Goal: Task Accomplishment & Management: Manage account settings

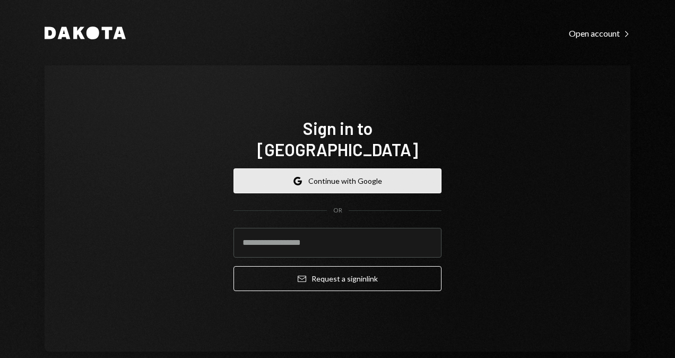
click at [388, 173] on button "Google Continue with Google" at bounding box center [338, 180] width 208 height 25
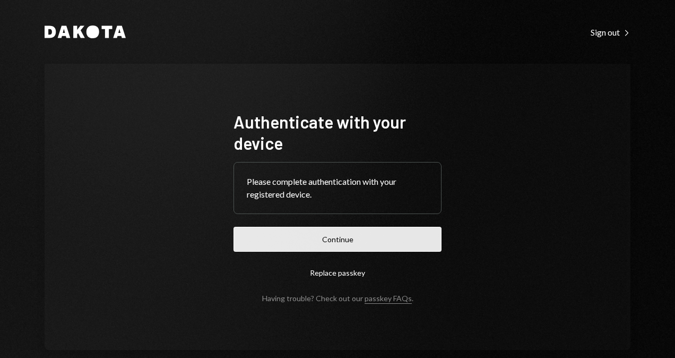
click at [365, 239] on button "Continue" at bounding box center [338, 239] width 208 height 25
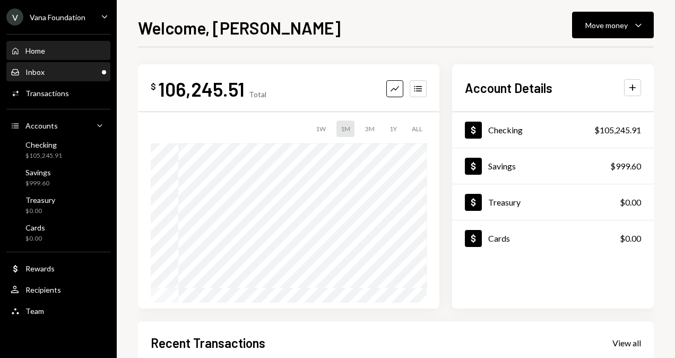
click at [63, 70] on div "Inbox Inbox" at bounding box center [59, 72] width 96 height 10
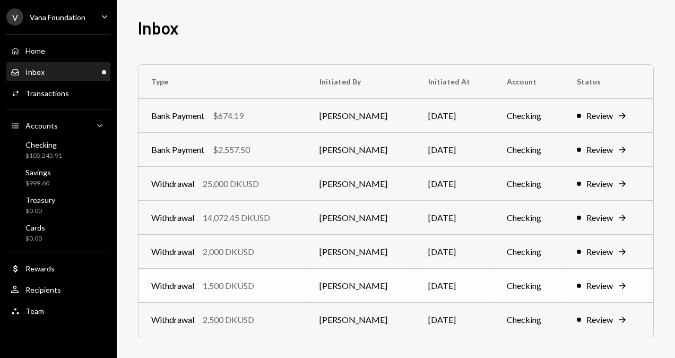
click at [301, 285] on td "Withdrawal 1,500 DKUSD" at bounding box center [223, 286] width 168 height 34
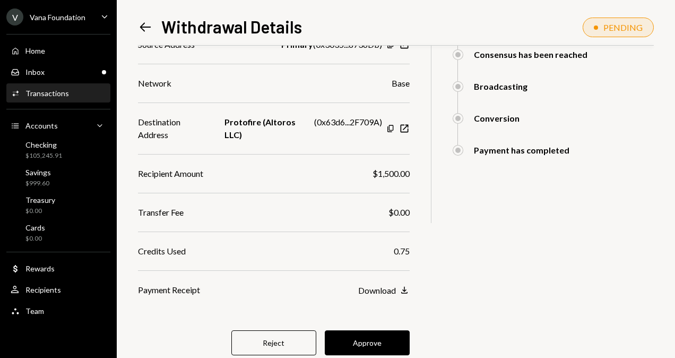
scroll to position [199, 0]
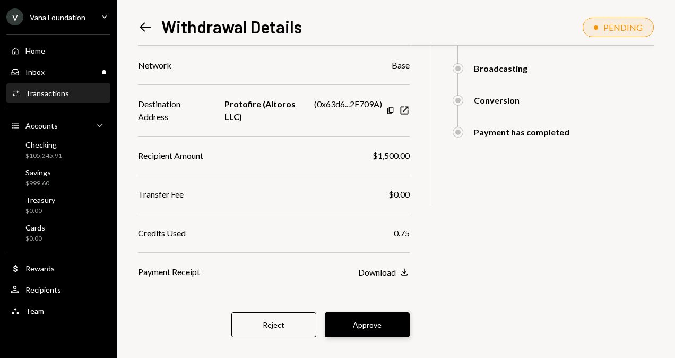
click at [383, 312] on button "Approve" at bounding box center [367, 324] width 85 height 25
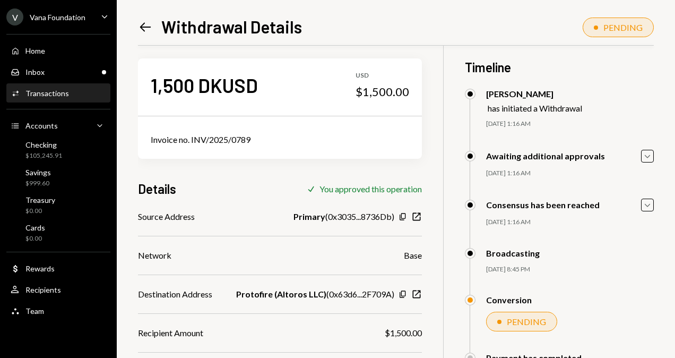
scroll to position [0, 0]
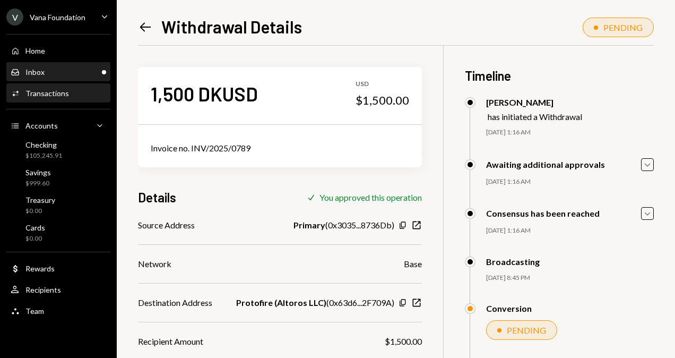
click at [80, 73] on div "Inbox Inbox" at bounding box center [59, 72] width 96 height 10
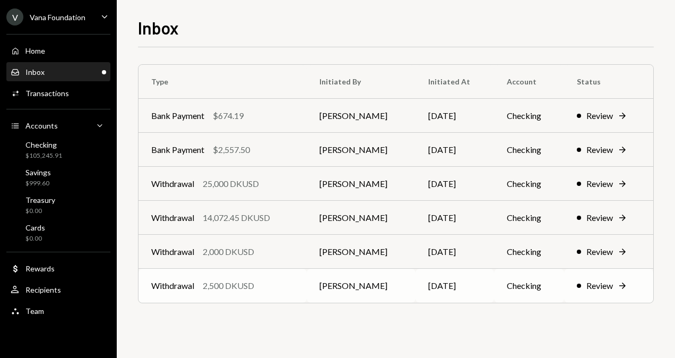
click at [286, 292] on td "Withdrawal 2,500 DKUSD" at bounding box center [223, 286] width 168 height 34
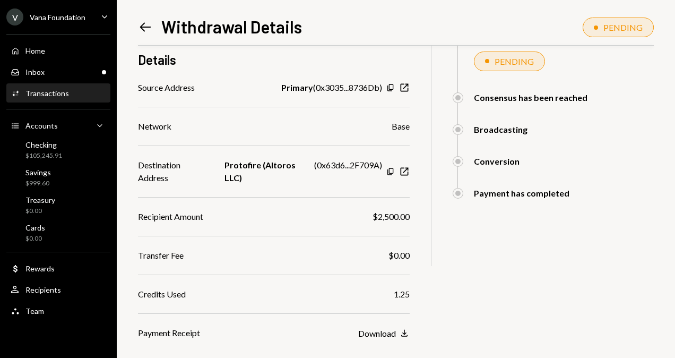
scroll to position [159, 0]
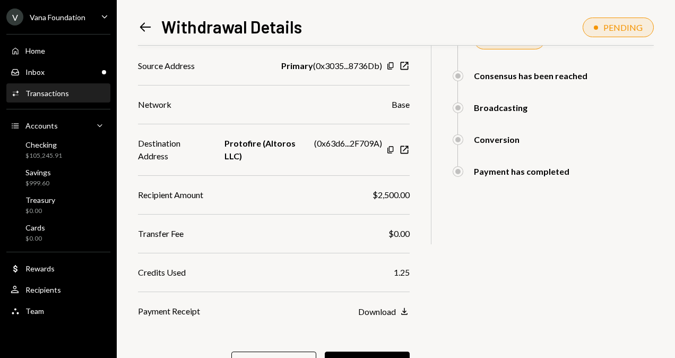
click at [377, 351] on button "Approve" at bounding box center [367, 363] width 85 height 25
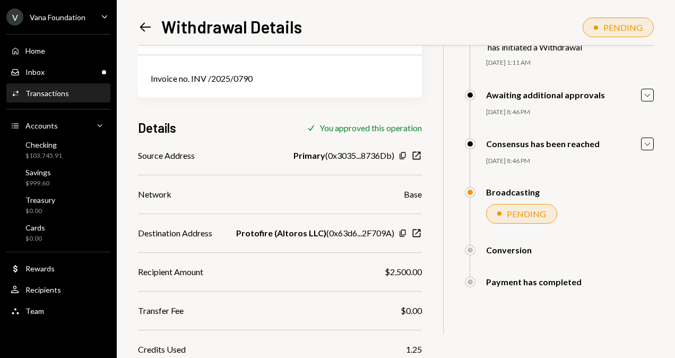
scroll to position [53, 0]
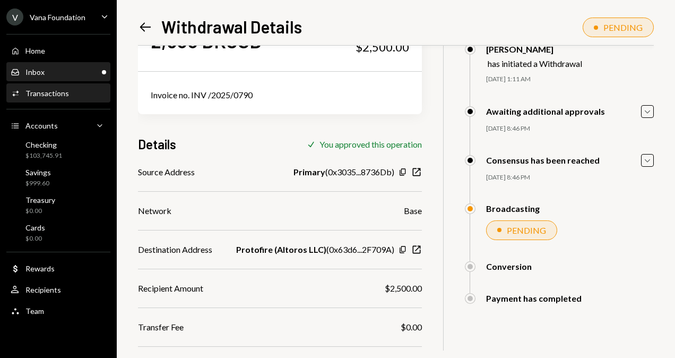
click at [68, 70] on div "Inbox Inbox" at bounding box center [59, 72] width 96 height 10
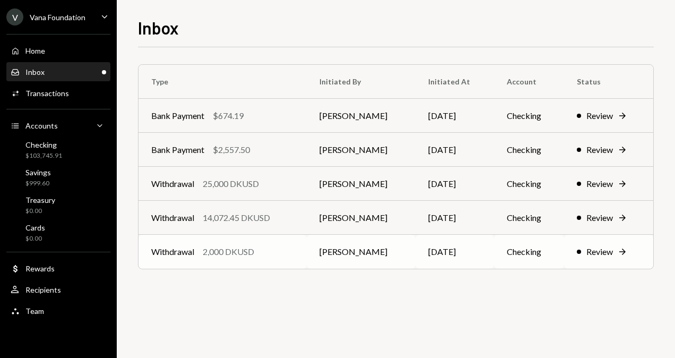
click at [279, 248] on div "Withdrawal 2,000 DKUSD" at bounding box center [222, 251] width 143 height 13
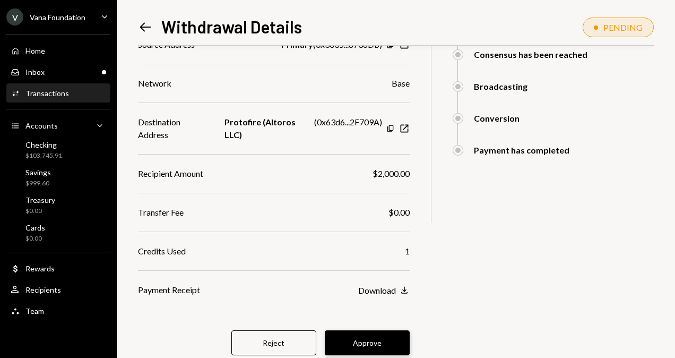
scroll to position [199, 0]
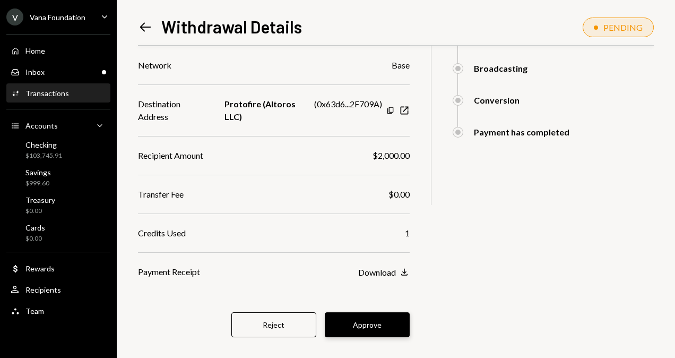
click at [390, 312] on button "Approve" at bounding box center [367, 324] width 85 height 25
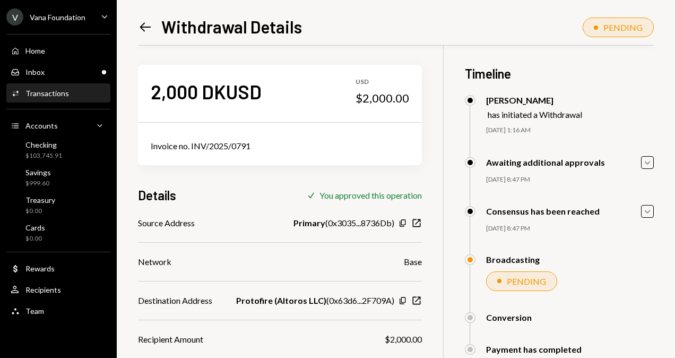
scroll to position [0, 0]
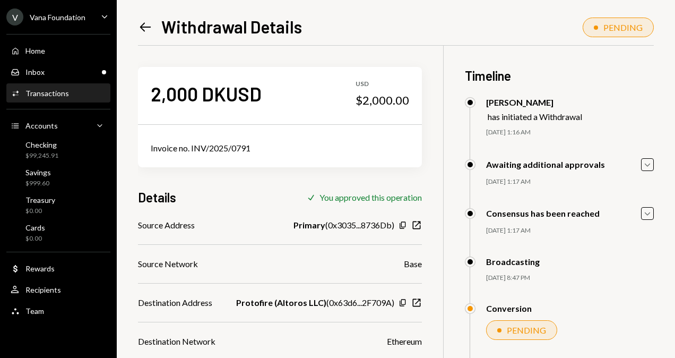
click at [142, 21] on icon "Left Arrow" at bounding box center [145, 27] width 15 height 15
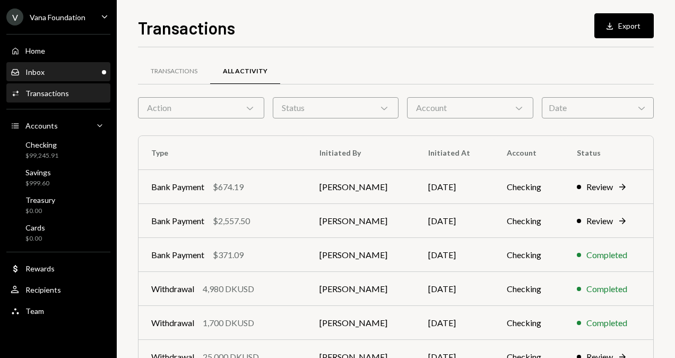
click at [84, 66] on div "Inbox Inbox" at bounding box center [59, 72] width 96 height 18
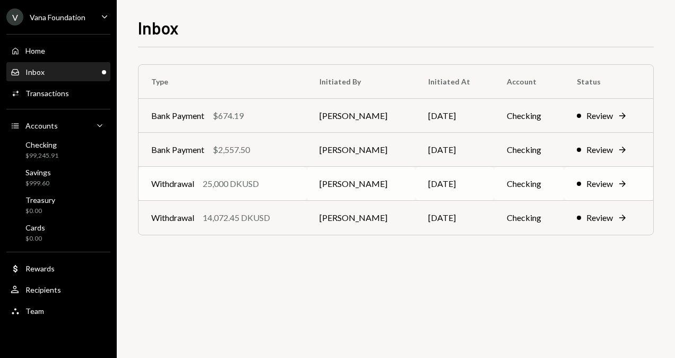
click at [270, 178] on div "Withdrawal 25,000 DKUSD" at bounding box center [222, 183] width 143 height 13
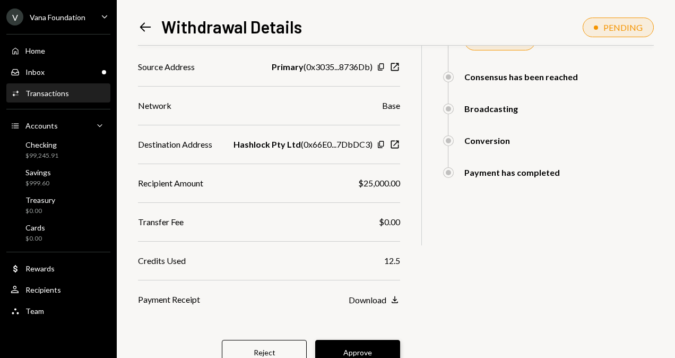
scroll to position [199, 0]
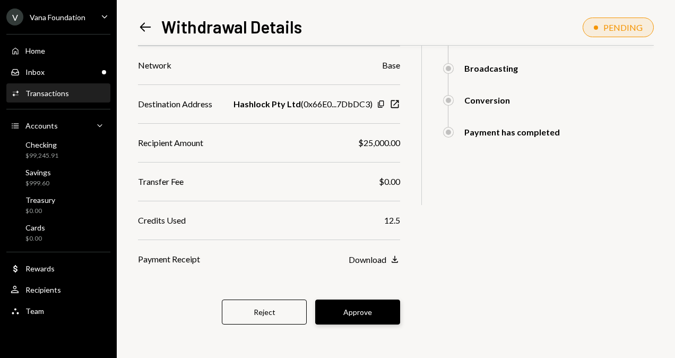
click at [384, 308] on button "Approve" at bounding box center [357, 311] width 85 height 25
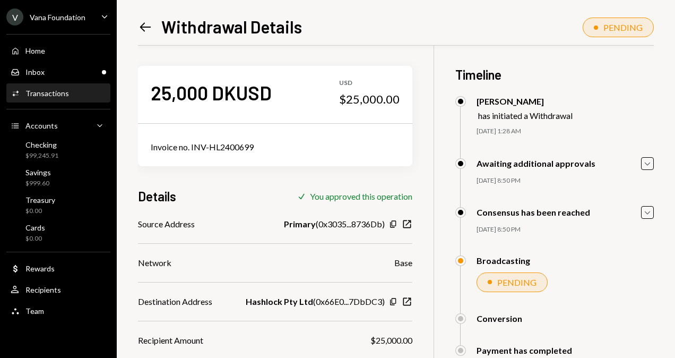
scroll to position [0, 0]
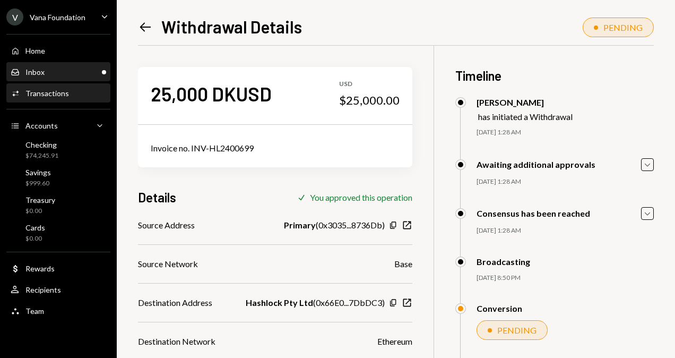
click at [80, 72] on div "Inbox Inbox" at bounding box center [59, 72] width 96 height 10
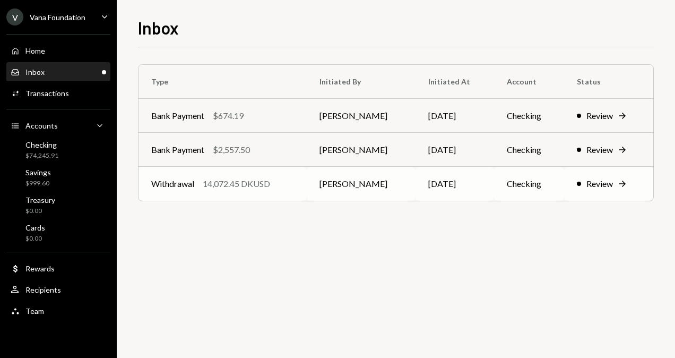
click at [262, 188] on div "14,072.45 DKUSD" at bounding box center [236, 183] width 67 height 13
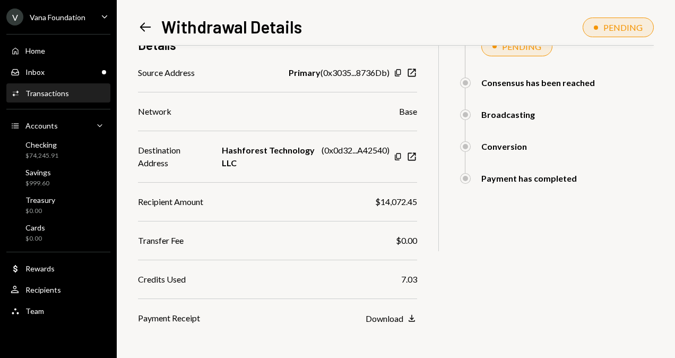
scroll to position [211, 0]
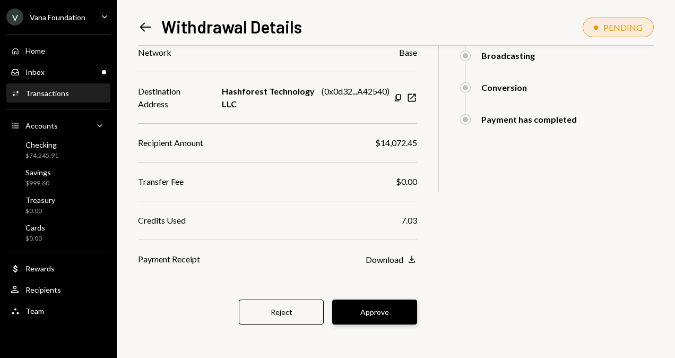
click at [392, 310] on button "Approve" at bounding box center [374, 311] width 85 height 25
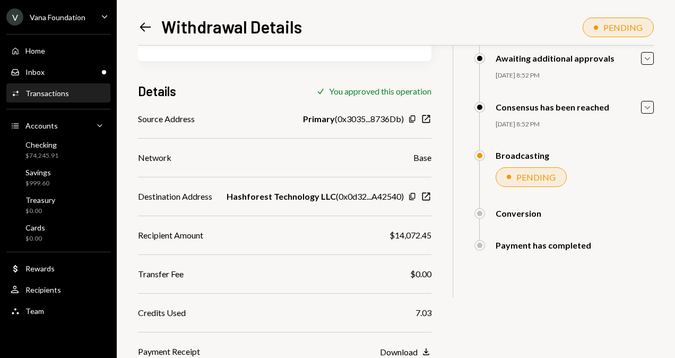
scroll to position [119, 0]
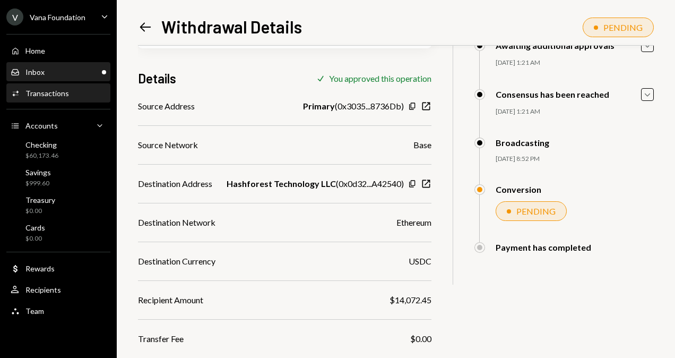
click at [62, 68] on div "Inbox Inbox" at bounding box center [59, 72] width 96 height 10
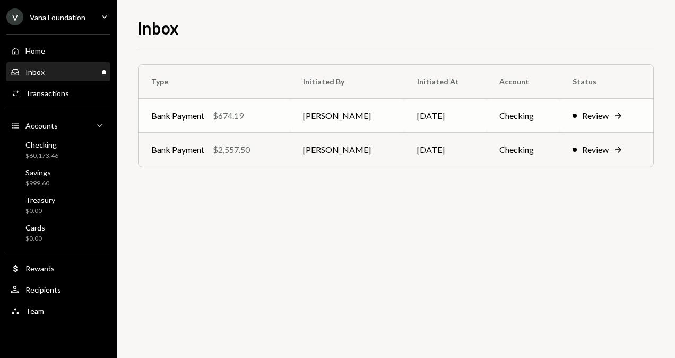
click at [244, 116] on div "$674.19" at bounding box center [228, 115] width 31 height 13
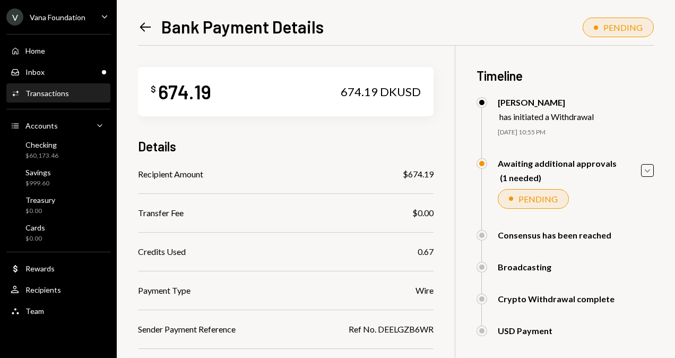
click at [141, 24] on icon "Left Arrow" at bounding box center [145, 27] width 15 height 15
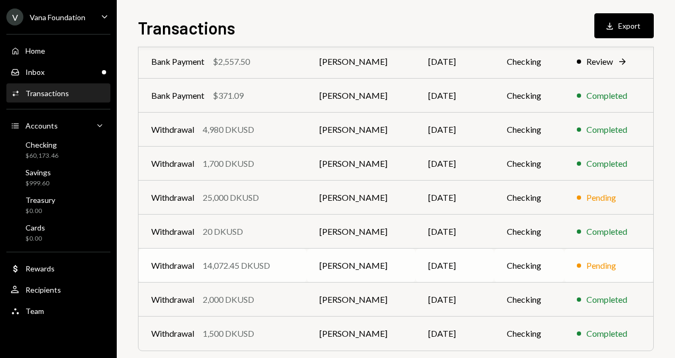
scroll to position [196, 0]
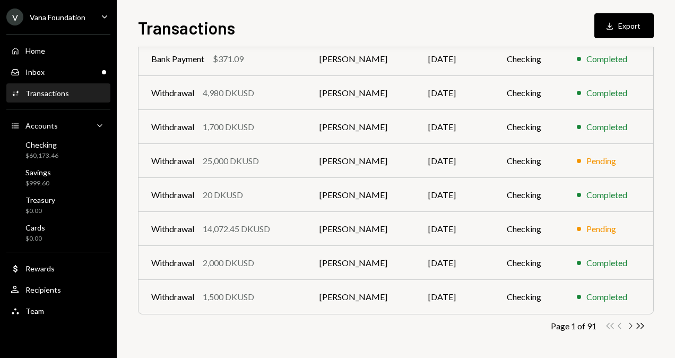
click at [633, 327] on icon "Chevron Right" at bounding box center [630, 326] width 10 height 10
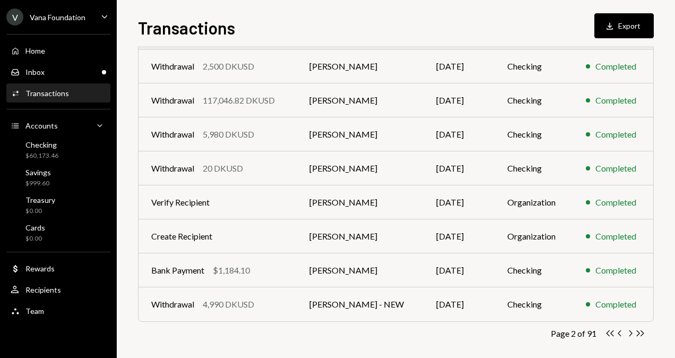
scroll to position [196, 0]
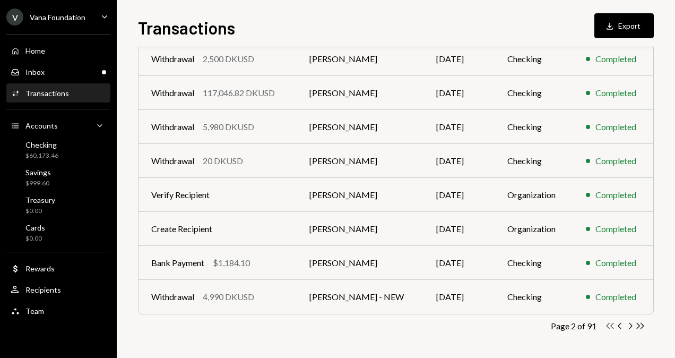
click at [612, 326] on icon "button" at bounding box center [610, 326] width 7 height 6
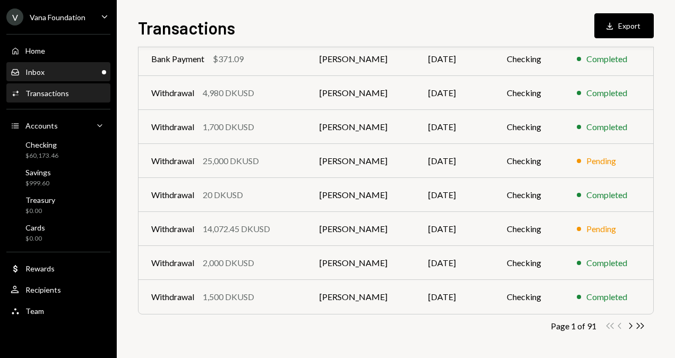
click at [82, 67] on div "Inbox Inbox" at bounding box center [59, 72] width 96 height 18
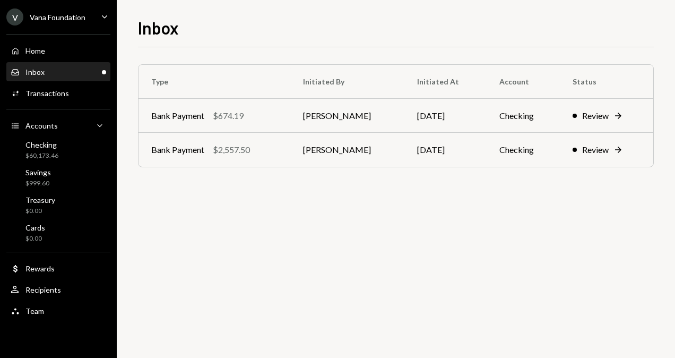
click at [78, 72] on div "Inbox Inbox" at bounding box center [59, 72] width 96 height 10
click at [58, 96] on div "Transactions" at bounding box center [47, 93] width 44 height 9
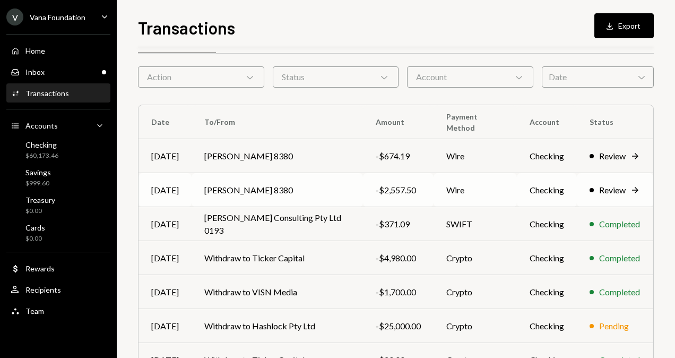
scroll to position [53, 0]
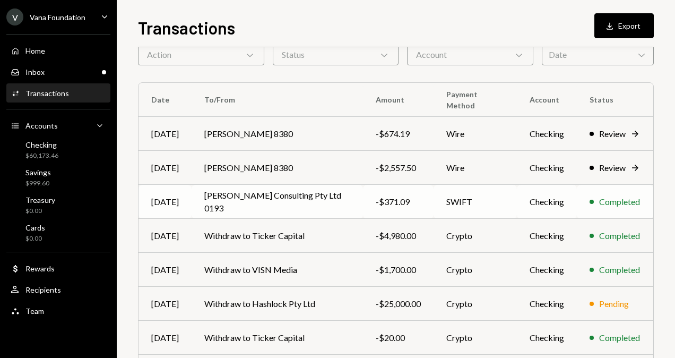
click at [315, 201] on td "Genevieve Keane Consulting Pty Ltd 0193" at bounding box center [277, 202] width 171 height 34
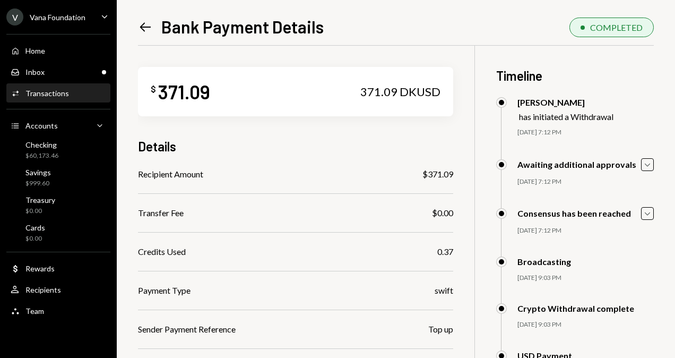
click at [638, 163] on div "Awaiting additional approvals Caret Down" at bounding box center [575, 164] width 158 height 13
click at [648, 165] on icon "Caret Down" at bounding box center [648, 165] width 12 height 12
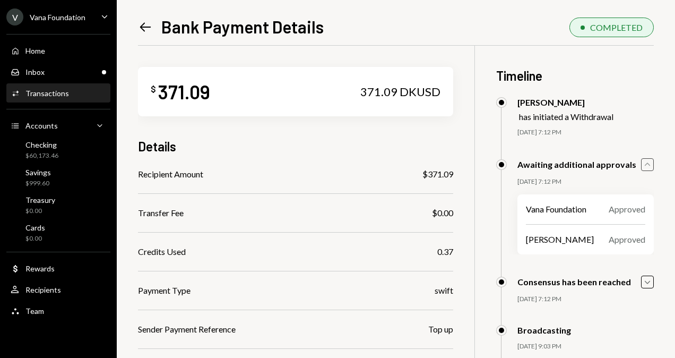
click at [648, 165] on icon "Caret Up" at bounding box center [648, 165] width 12 height 12
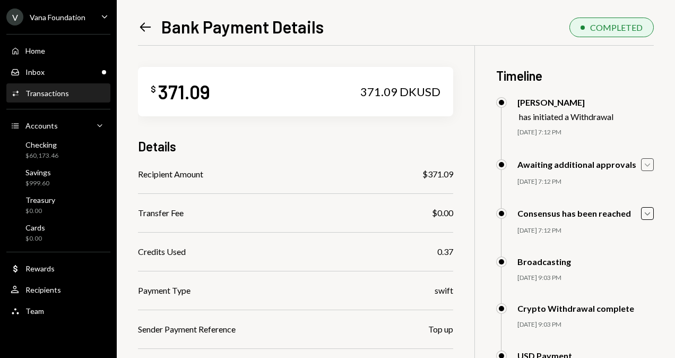
click at [648, 165] on icon "Caret Down" at bounding box center [648, 165] width 12 height 12
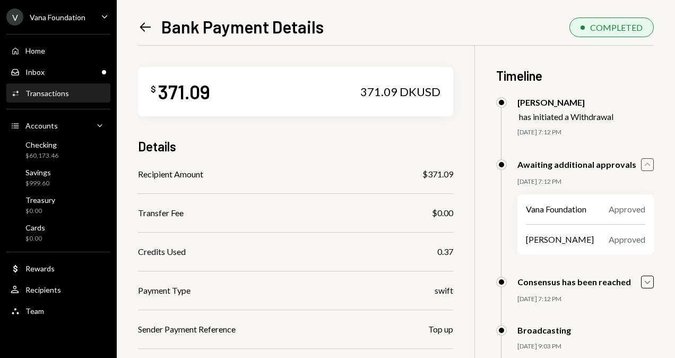
click at [648, 165] on icon "Caret Up" at bounding box center [648, 165] width 12 height 12
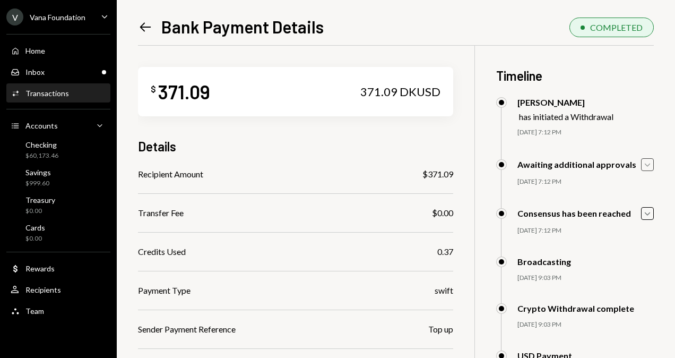
click at [135, 28] on div "Left Arrow Bank Payment Details COMPLETED $ 371.09 371.09 DKUSD Details Recipie…" at bounding box center [396, 179] width 559 height 358
click at [148, 27] on icon at bounding box center [145, 26] width 11 height 9
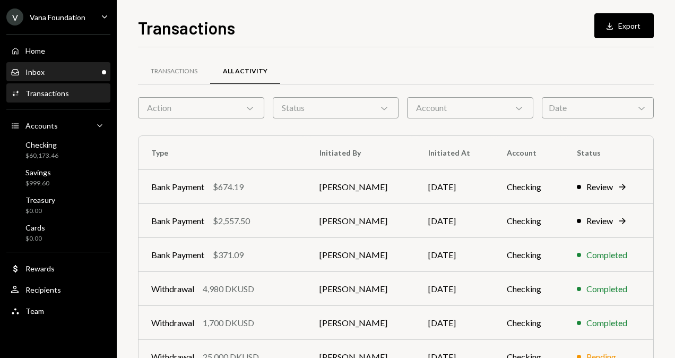
click at [78, 73] on div "Inbox Inbox" at bounding box center [59, 72] width 96 height 10
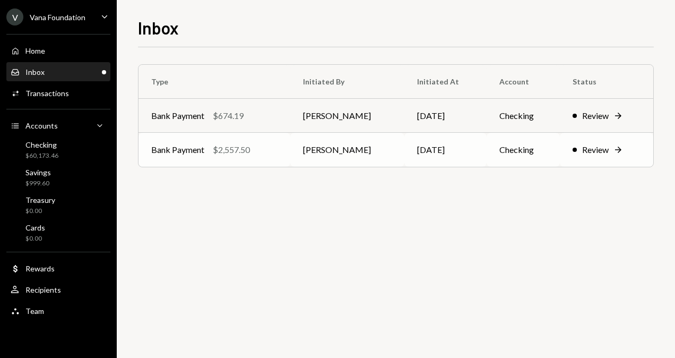
click at [372, 152] on td "Mattana Kusolsittat" at bounding box center [347, 150] width 114 height 34
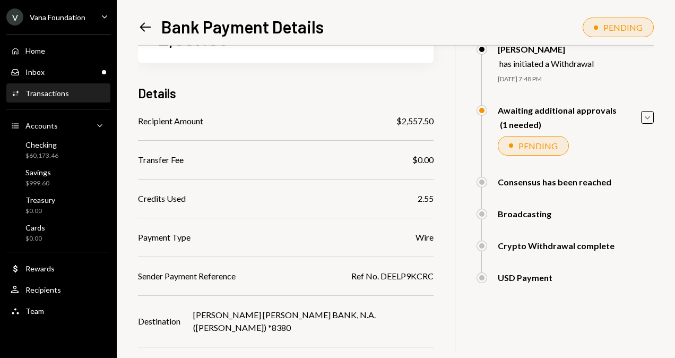
scroll to position [159, 0]
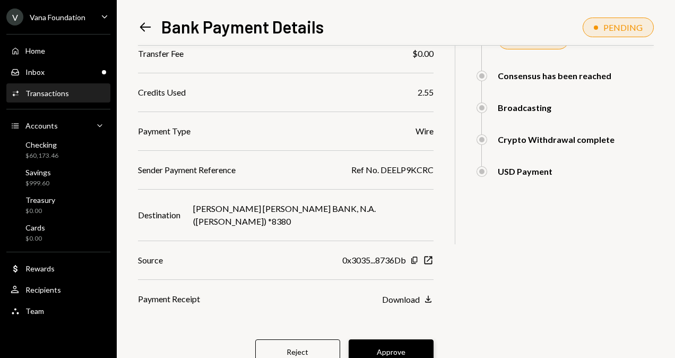
click at [363, 339] on button "Approve" at bounding box center [391, 351] width 85 height 25
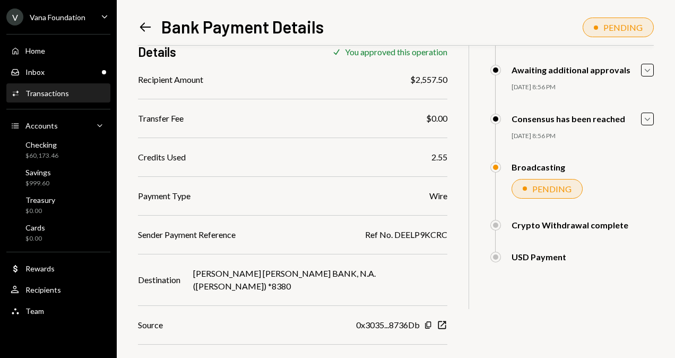
click at [146, 24] on icon "Left Arrow" at bounding box center [145, 27] width 15 height 15
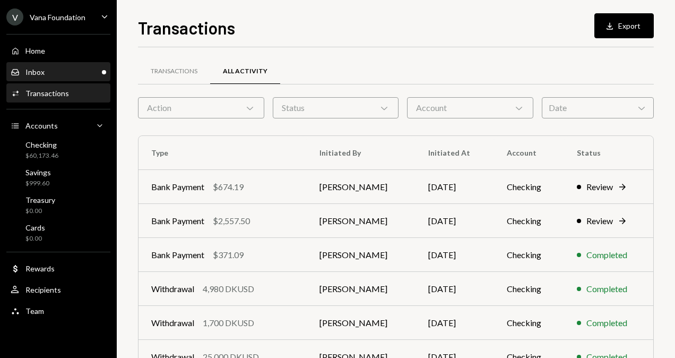
click at [58, 71] on div "Inbox Inbox" at bounding box center [59, 72] width 96 height 10
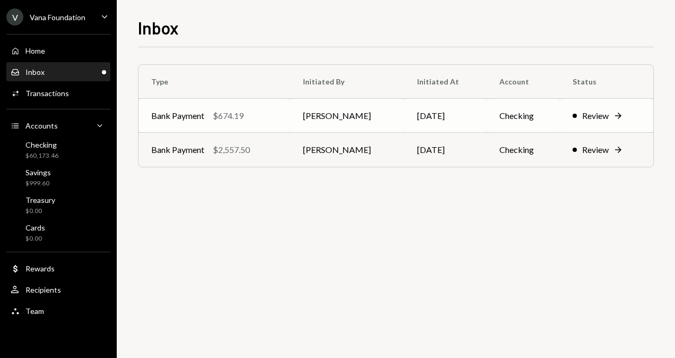
click at [403, 113] on td "[PERSON_NAME]" at bounding box center [347, 116] width 114 height 34
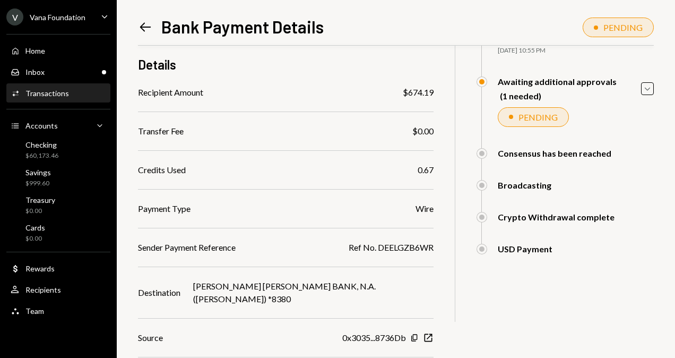
scroll to position [159, 0]
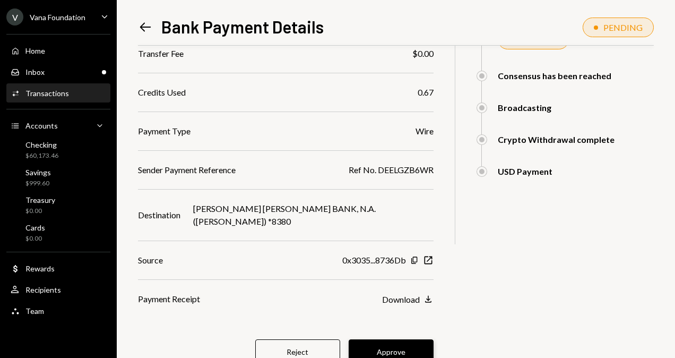
click at [366, 340] on button "Approve" at bounding box center [391, 351] width 85 height 25
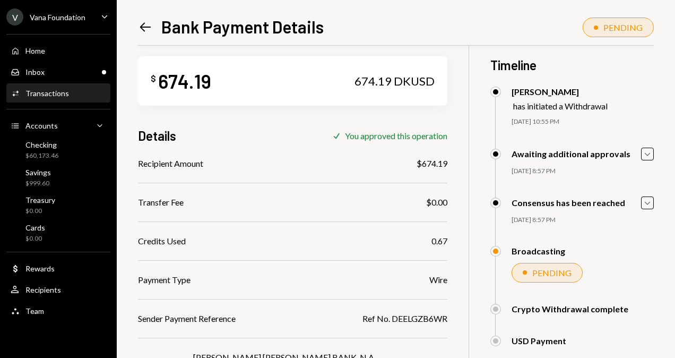
scroll to position [0, 0]
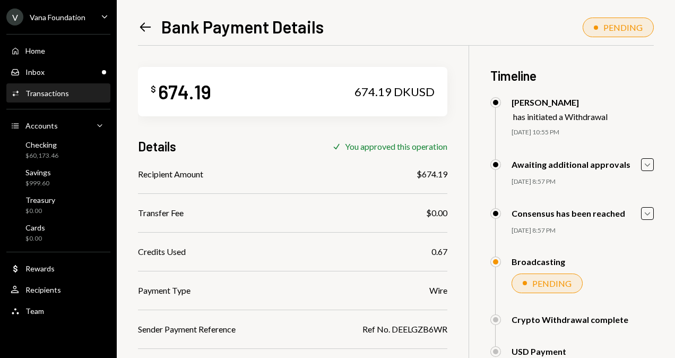
click at [144, 23] on icon "Left Arrow" at bounding box center [145, 27] width 15 height 15
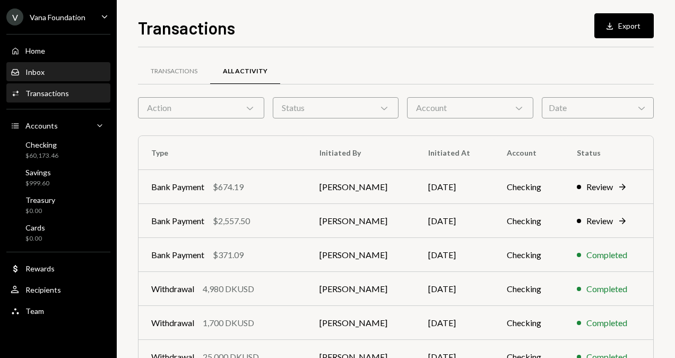
click at [75, 65] on div "Inbox Inbox" at bounding box center [59, 72] width 96 height 18
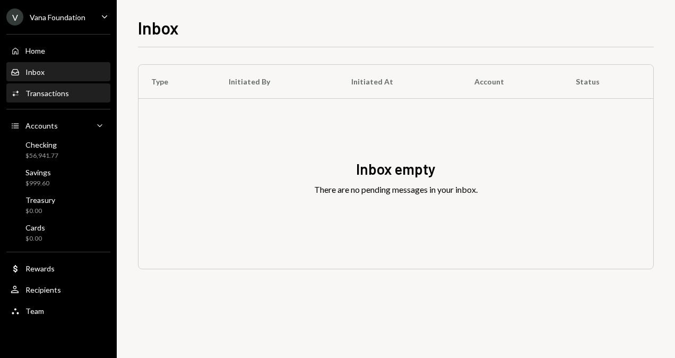
click at [69, 96] on div "Activities Transactions" at bounding box center [59, 94] width 96 height 10
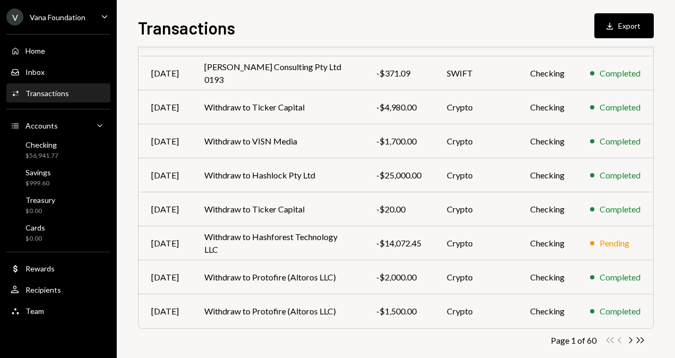
scroll to position [196, 0]
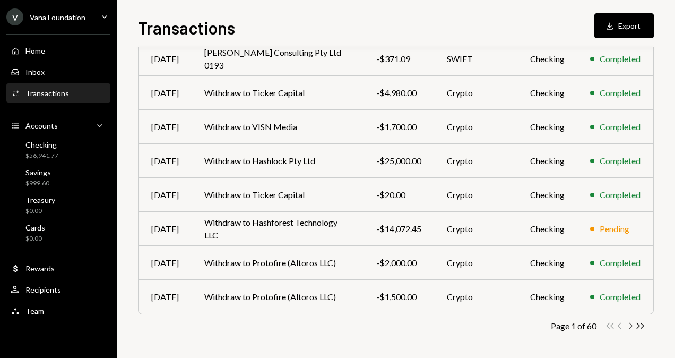
click at [631, 328] on icon "Chevron Right" at bounding box center [630, 326] width 10 height 10
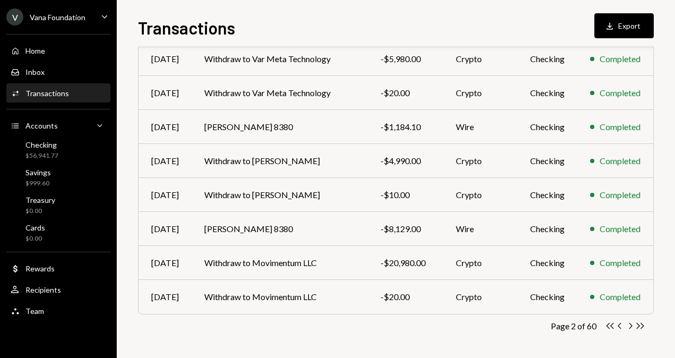
scroll to position [0, 0]
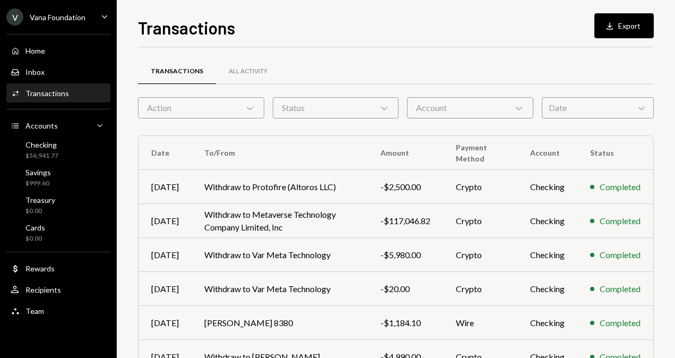
click at [52, 20] on div "Vana Foundation" at bounding box center [58, 17] width 56 height 9
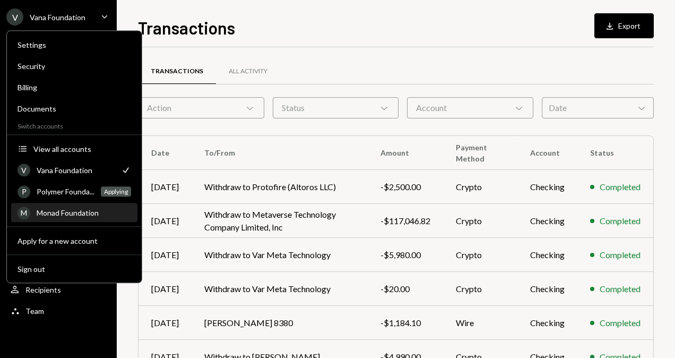
click at [65, 208] on div "Monad Foundation" at bounding box center [84, 212] width 95 height 9
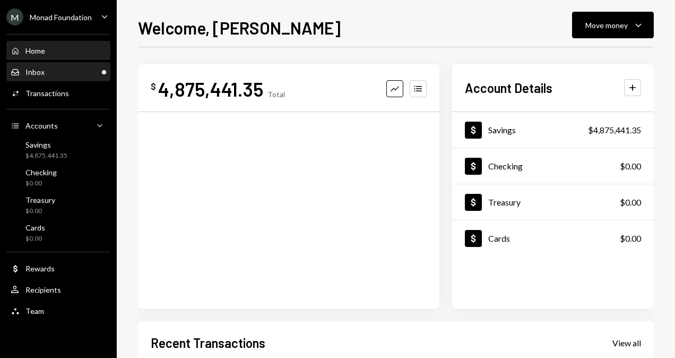
click at [73, 66] on div "Inbox Inbox" at bounding box center [59, 72] width 96 height 18
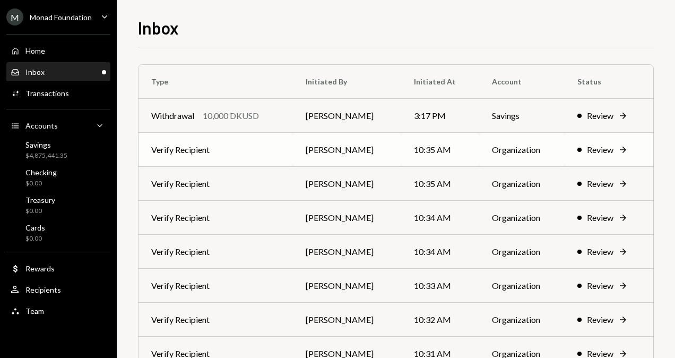
click at [274, 148] on td "Verify Recipient" at bounding box center [216, 150] width 155 height 34
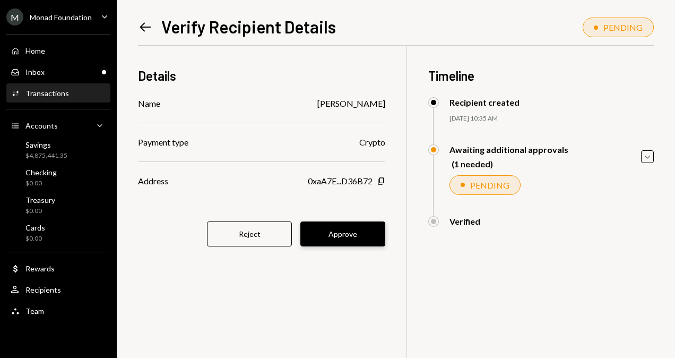
click at [355, 237] on button "Approve" at bounding box center [343, 233] width 85 height 25
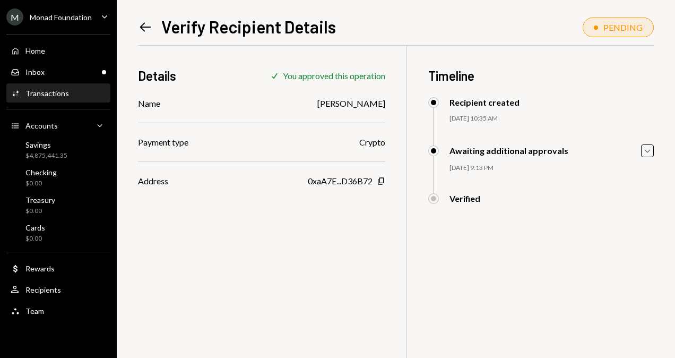
click at [145, 28] on icon "Left Arrow" at bounding box center [145, 27] width 15 height 15
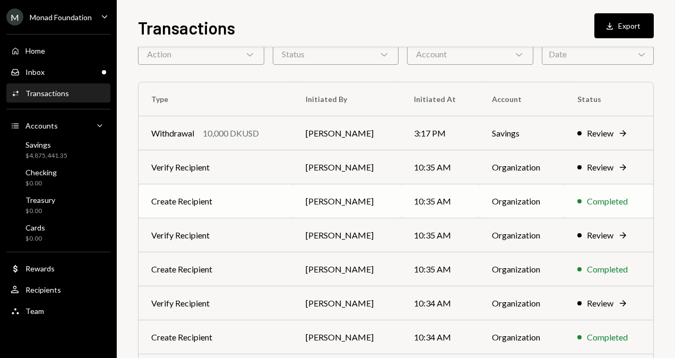
scroll to position [53, 0]
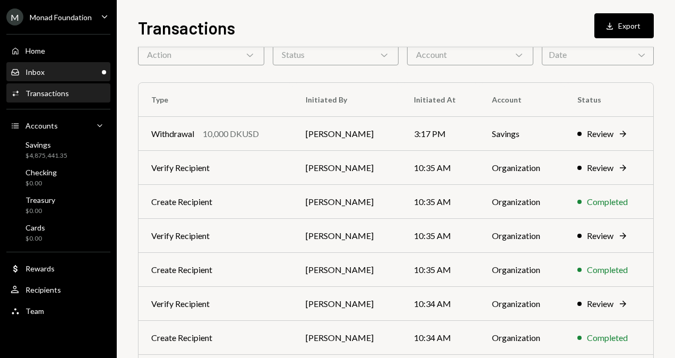
click at [73, 72] on div "Inbox Inbox" at bounding box center [59, 72] width 96 height 10
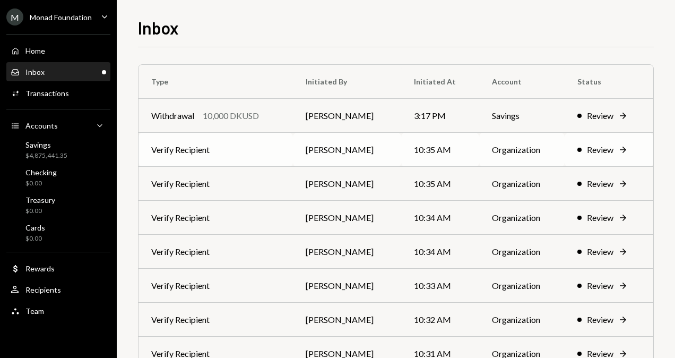
click at [330, 150] on td "[PERSON_NAME]" at bounding box center [347, 150] width 108 height 34
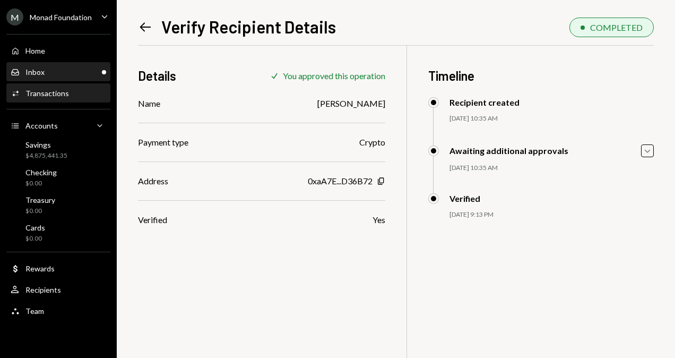
click at [65, 67] on div "Inbox Inbox" at bounding box center [59, 72] width 96 height 10
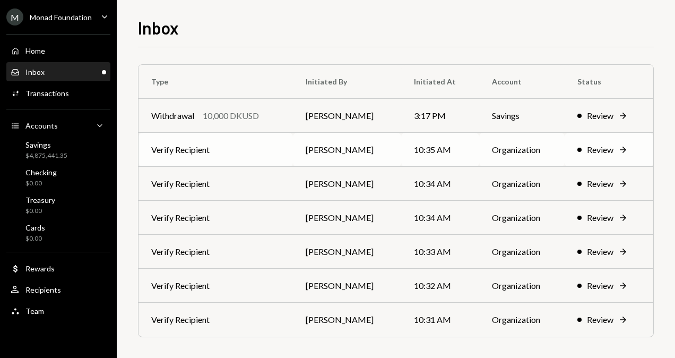
click at [363, 143] on td "[PERSON_NAME]" at bounding box center [347, 150] width 108 height 34
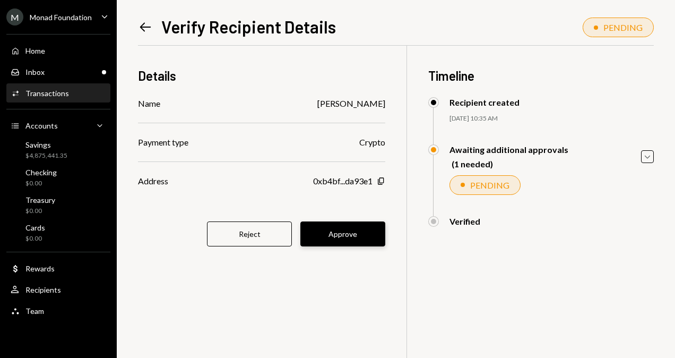
click at [360, 237] on button "Approve" at bounding box center [343, 233] width 85 height 25
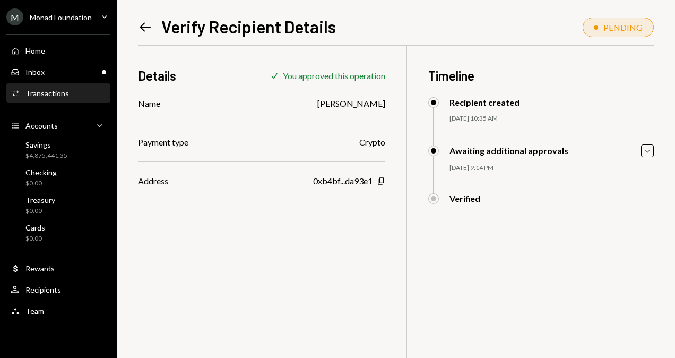
click at [142, 29] on icon at bounding box center [145, 26] width 11 height 9
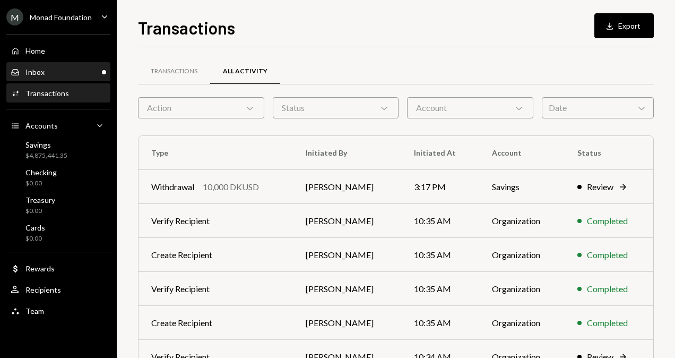
click at [80, 71] on div "Inbox Inbox" at bounding box center [59, 72] width 96 height 10
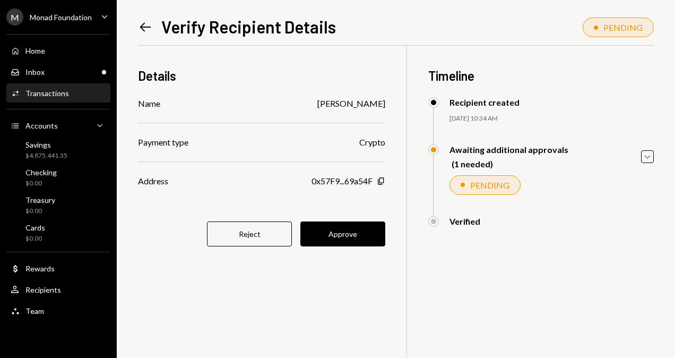
click at [147, 30] on icon "Left Arrow" at bounding box center [145, 27] width 15 height 15
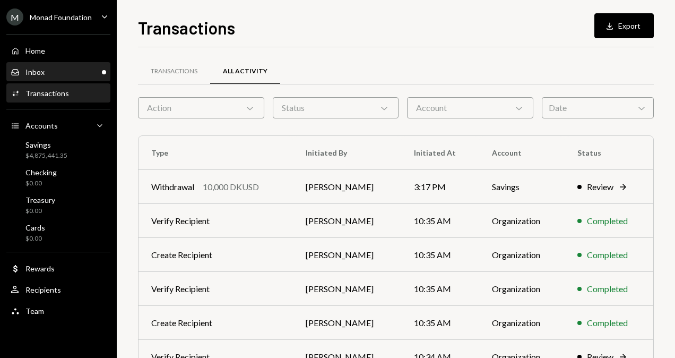
click at [64, 72] on div "Inbox Inbox" at bounding box center [59, 72] width 96 height 10
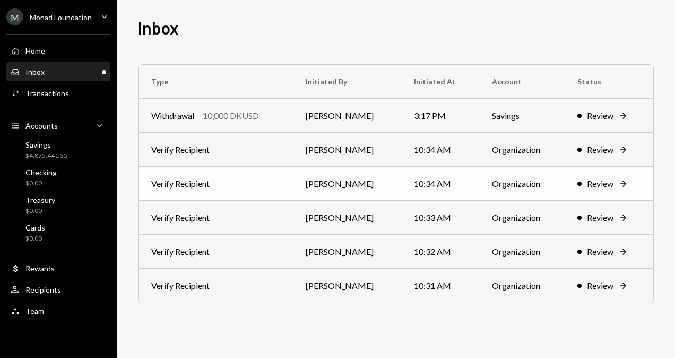
click at [269, 188] on td "Verify Recipient" at bounding box center [216, 184] width 155 height 34
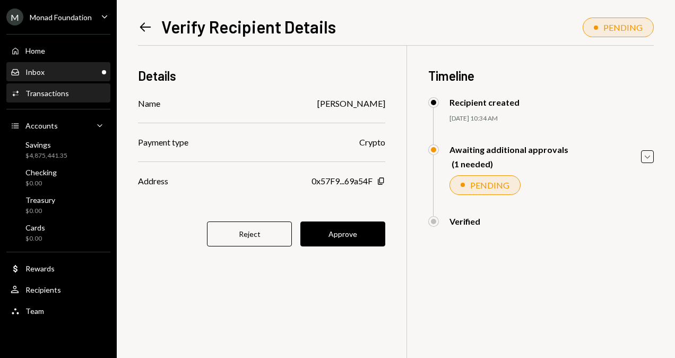
click at [83, 71] on div "Inbox Inbox" at bounding box center [59, 72] width 96 height 10
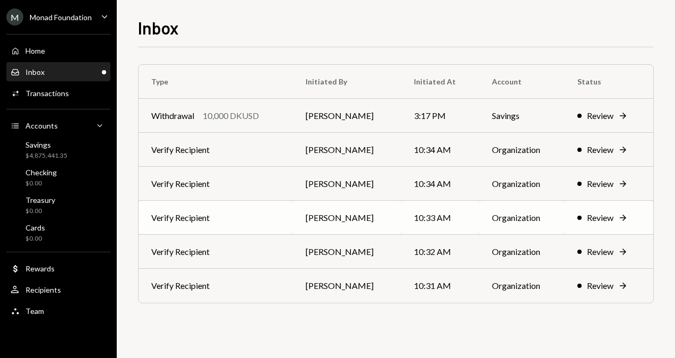
click at [282, 221] on td "Verify Recipient" at bounding box center [216, 218] width 155 height 34
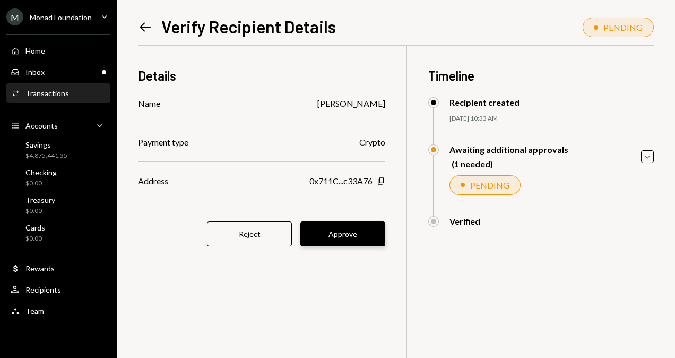
click at [356, 229] on button "Approve" at bounding box center [343, 233] width 85 height 25
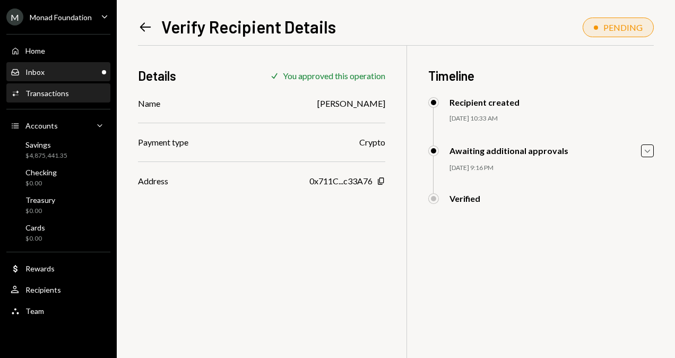
click at [95, 72] on div "Inbox Inbox" at bounding box center [59, 72] width 96 height 10
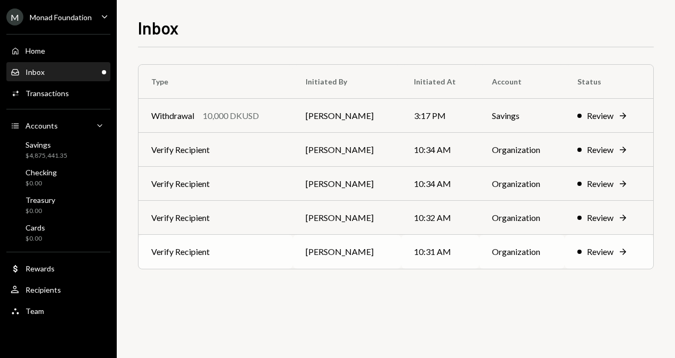
click at [304, 249] on td "[PERSON_NAME]" at bounding box center [347, 252] width 108 height 34
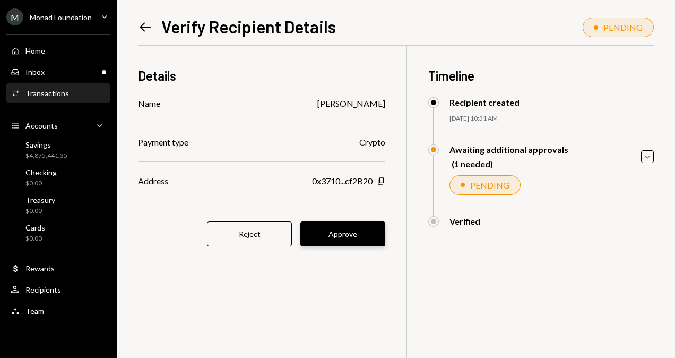
click at [353, 234] on button "Approve" at bounding box center [343, 233] width 85 height 25
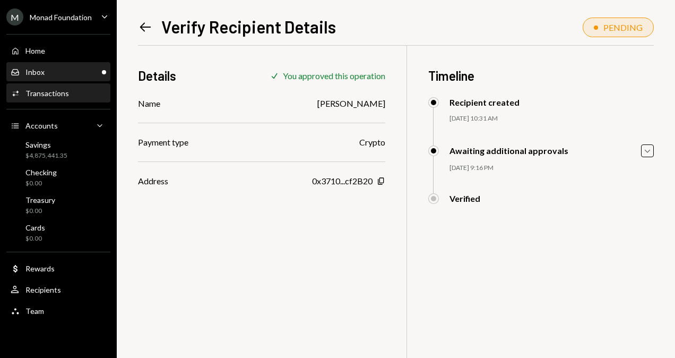
click at [85, 72] on div "Inbox Inbox" at bounding box center [59, 72] width 96 height 10
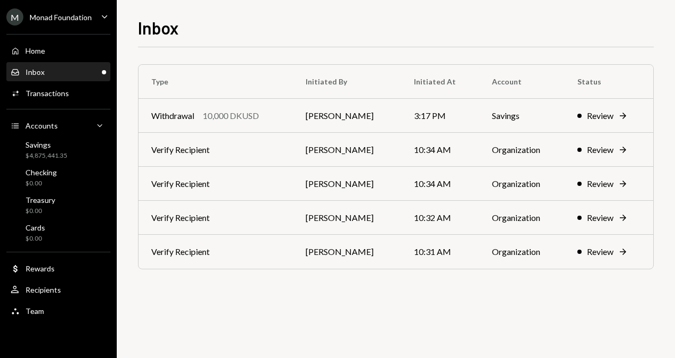
click at [297, 301] on div "Type Initiated By Initiated At Account Status Withdrawal 10,000 DKUSD Octavia T…" at bounding box center [396, 202] width 516 height 311
click at [286, 211] on td "Verify Recipient" at bounding box center [216, 218] width 155 height 34
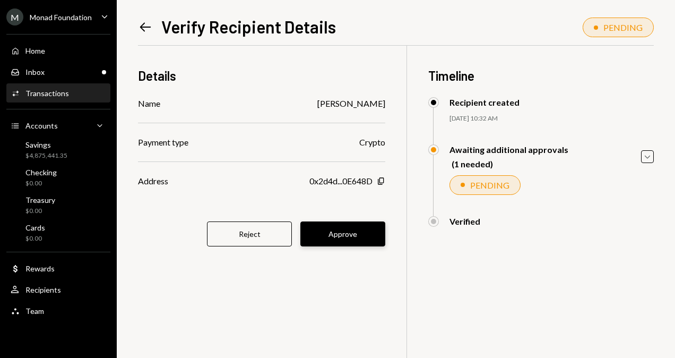
click at [352, 223] on button "Approve" at bounding box center [343, 233] width 85 height 25
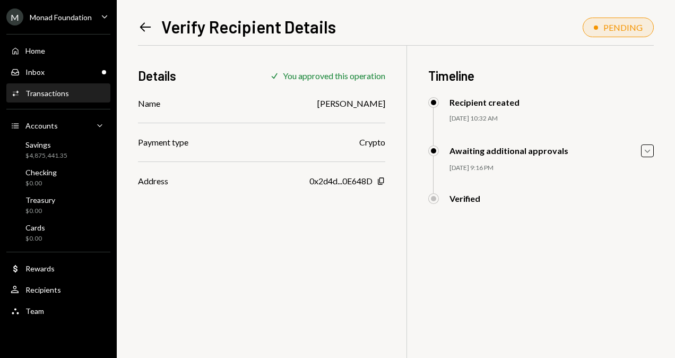
click at [148, 27] on icon "Left Arrow" at bounding box center [145, 27] width 15 height 15
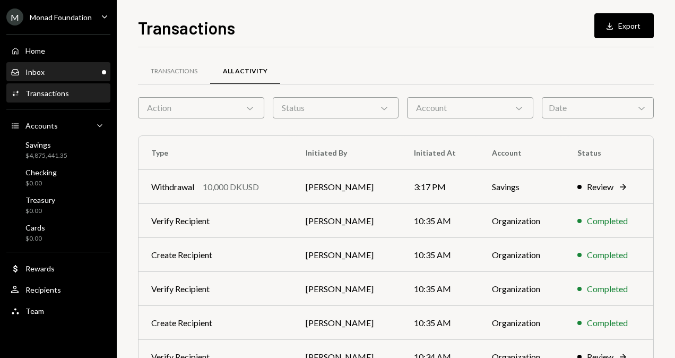
click at [96, 66] on div "Inbox Inbox" at bounding box center [59, 72] width 96 height 18
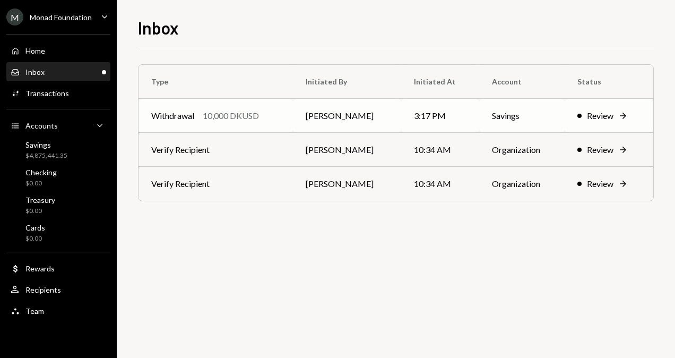
click at [509, 112] on td "Savings" at bounding box center [521, 116] width 85 height 34
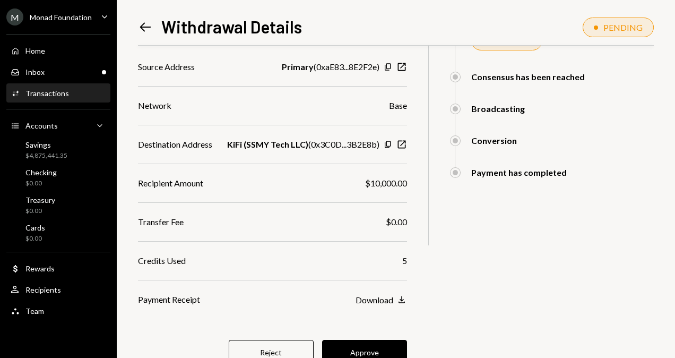
scroll to position [199, 0]
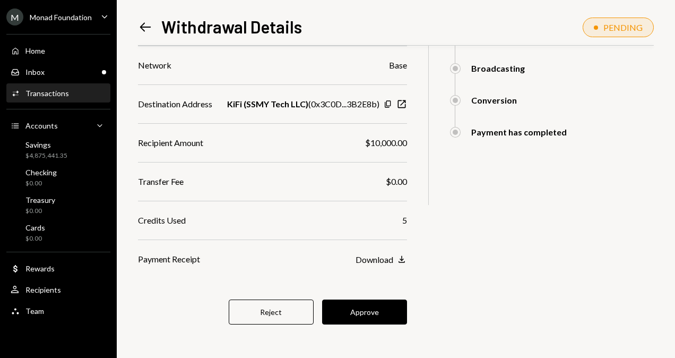
click at [398, 307] on button "Approve" at bounding box center [364, 311] width 85 height 25
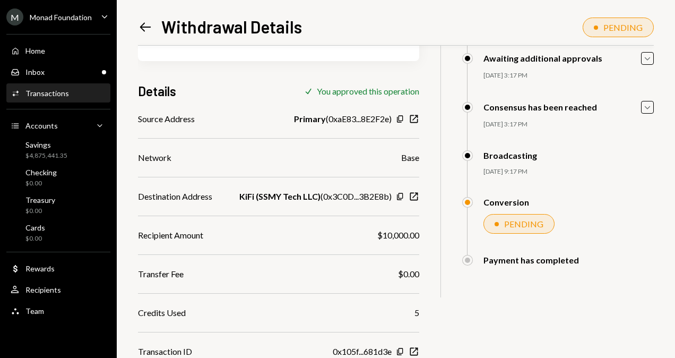
scroll to position [145, 0]
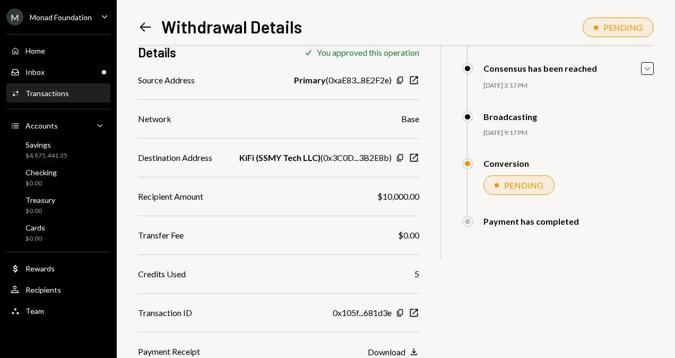
drag, startPoint x: 132, startPoint y: 28, endPoint x: 148, endPoint y: 21, distance: 17.2
click at [132, 28] on div "Left Arrow Withdrawal Details PENDING 10,000 DKUSD USD $10,000.00 NY Residence-…" at bounding box center [396, 179] width 559 height 358
click at [143, 27] on icon at bounding box center [145, 26] width 11 height 9
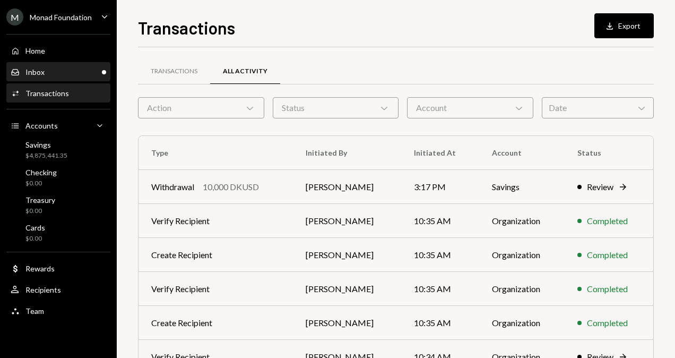
click at [89, 75] on div "Inbox Inbox" at bounding box center [59, 72] width 96 height 10
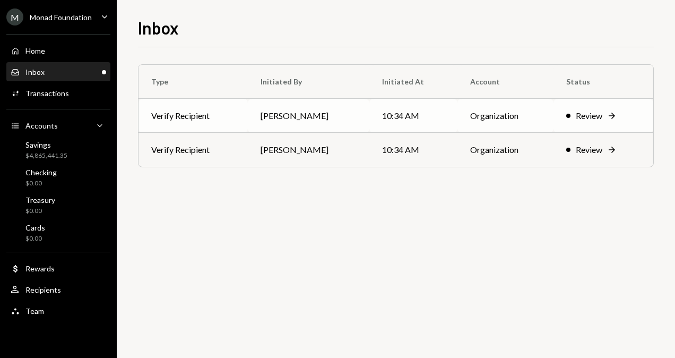
click at [302, 109] on td "[PERSON_NAME]" at bounding box center [309, 116] width 122 height 34
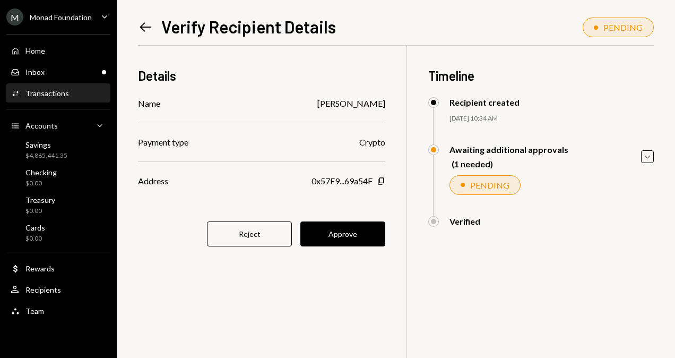
click at [142, 20] on icon "Left Arrow" at bounding box center [145, 27] width 15 height 15
click at [38, 49] on div "Home" at bounding box center [35, 50] width 20 height 9
